Goal: Transaction & Acquisition: Book appointment/travel/reservation

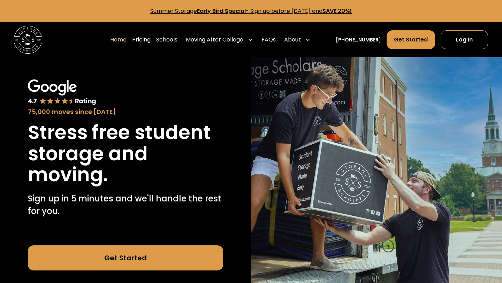
scroll to position [0, 0]
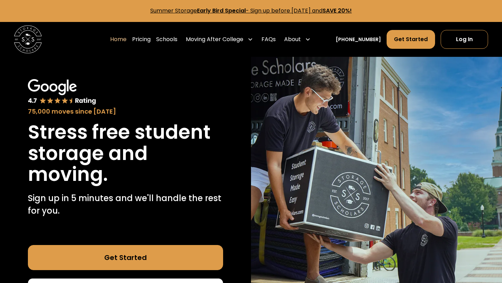
click at [202, 253] on link "Get Started" at bounding box center [125, 257] width 195 height 25
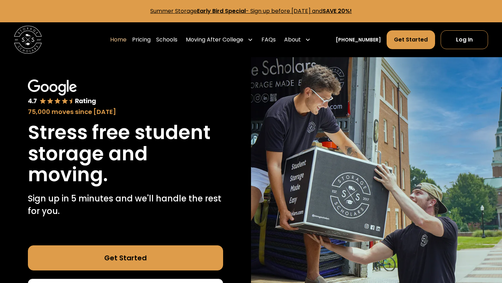
click at [172, 254] on link "Get Started" at bounding box center [125, 257] width 195 height 25
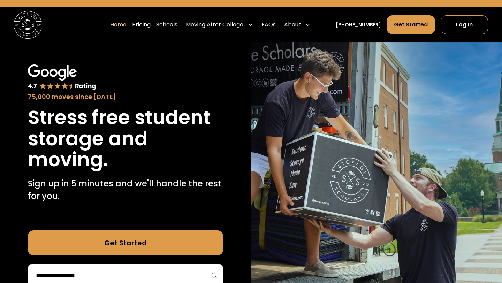
scroll to position [16, 0]
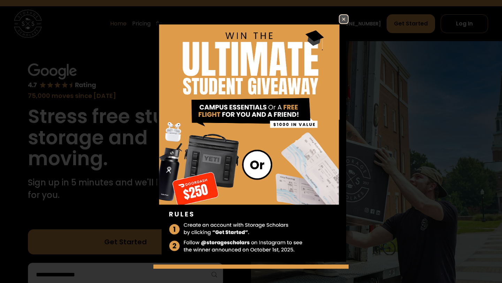
click at [342, 21] on img at bounding box center [343, 19] width 8 height 8
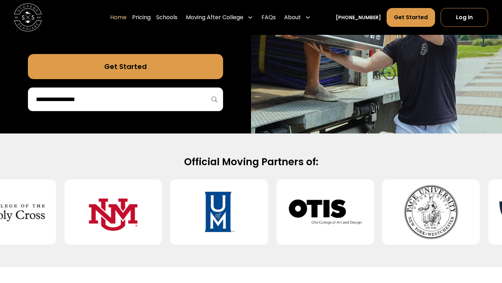
scroll to position [192, 0]
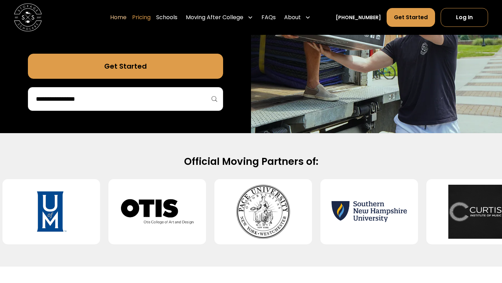
click at [150, 17] on link "Pricing" at bounding box center [141, 18] width 18 height 20
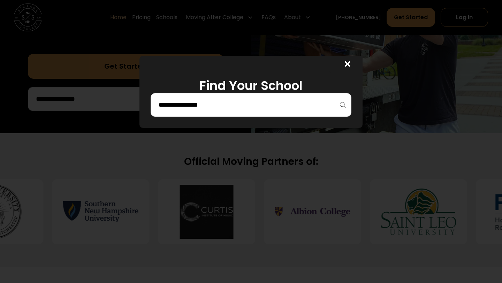
click at [347, 60] on icon at bounding box center [348, 64] width 6 height 8
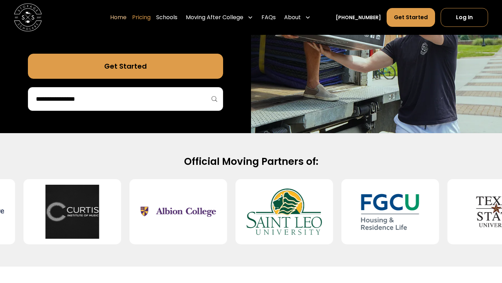
click at [151, 15] on link "Pricing" at bounding box center [141, 18] width 18 height 20
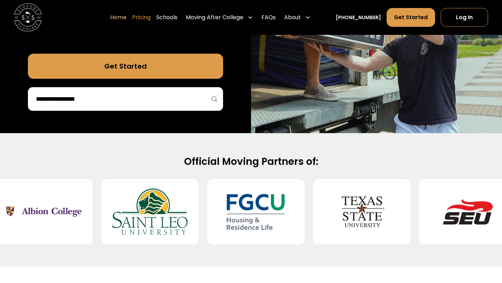
click at [151, 18] on link "Pricing" at bounding box center [141, 18] width 18 height 20
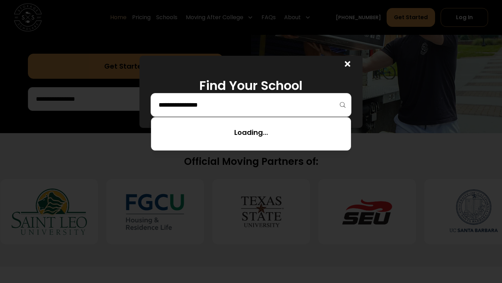
click at [184, 103] on input "search" at bounding box center [251, 105] width 186 height 12
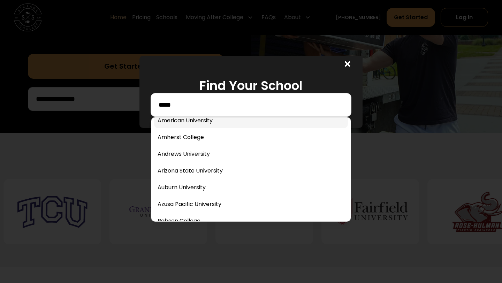
scroll to position [82, 0]
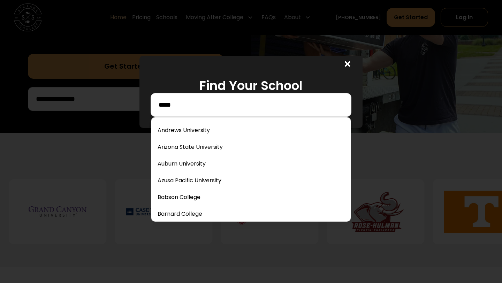
click at [193, 110] on input "****" at bounding box center [251, 105] width 186 height 12
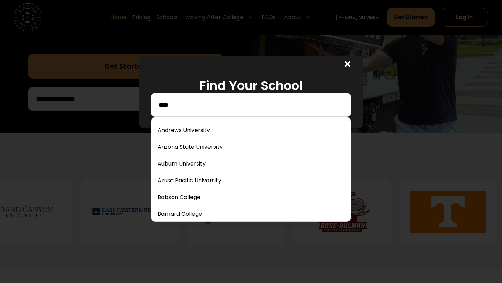
scroll to position [0, 0]
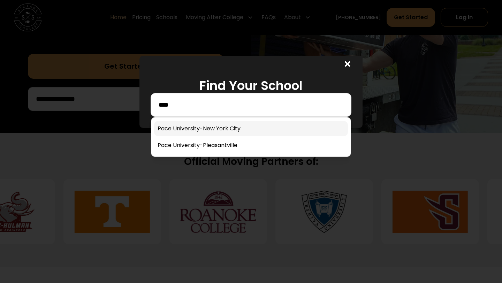
type input "****"
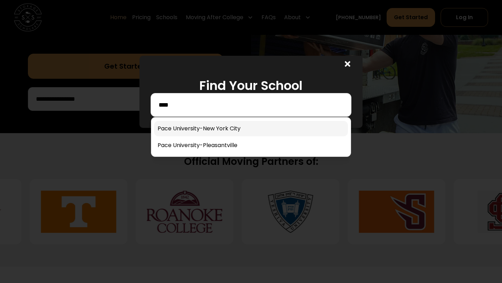
click at [184, 128] on link at bounding box center [251, 128] width 194 height 15
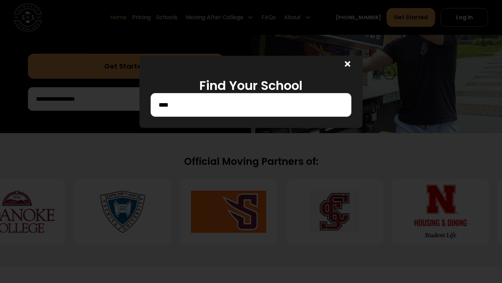
click at [109, 92] on div at bounding box center [251, 141] width 502 height 283
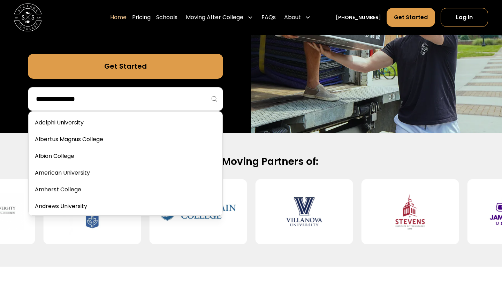
click at [118, 95] on input "search" at bounding box center [125, 99] width 181 height 12
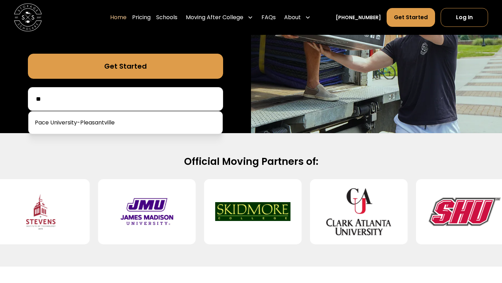
type input "*"
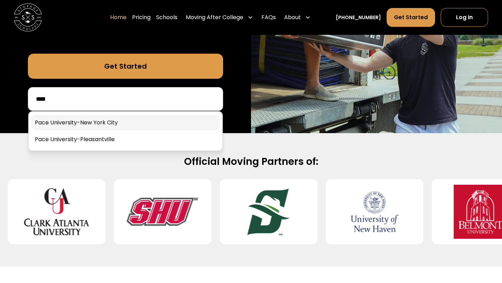
type input "****"
click at [90, 124] on link at bounding box center [125, 122] width 188 height 15
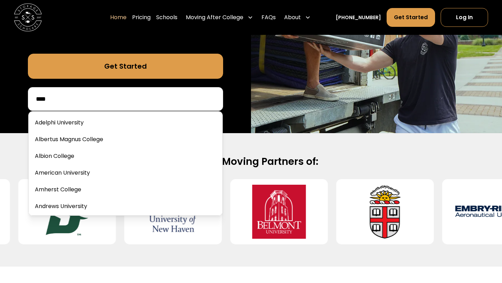
click at [87, 104] on input "****" at bounding box center [125, 99] width 181 height 12
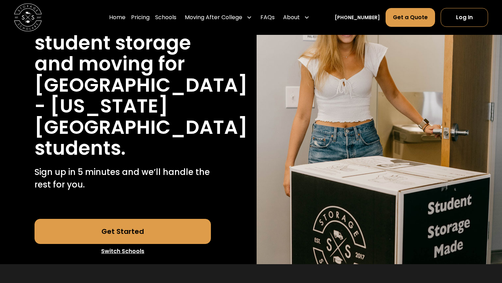
scroll to position [101, 0]
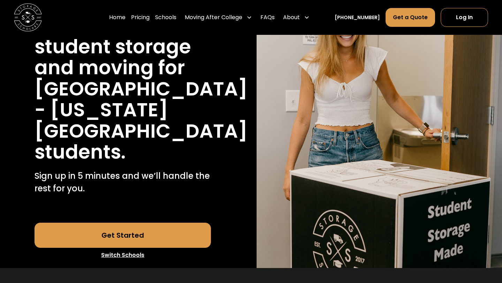
click at [191, 201] on div "40,000 moves since [DATE] Stress free student storage and moving for [GEOGRAPHI…" at bounding box center [122, 117] width 221 height 301
click at [190, 223] on link "Get Started" at bounding box center [123, 235] width 177 height 25
